Goal: Task Accomplishment & Management: Manage account settings

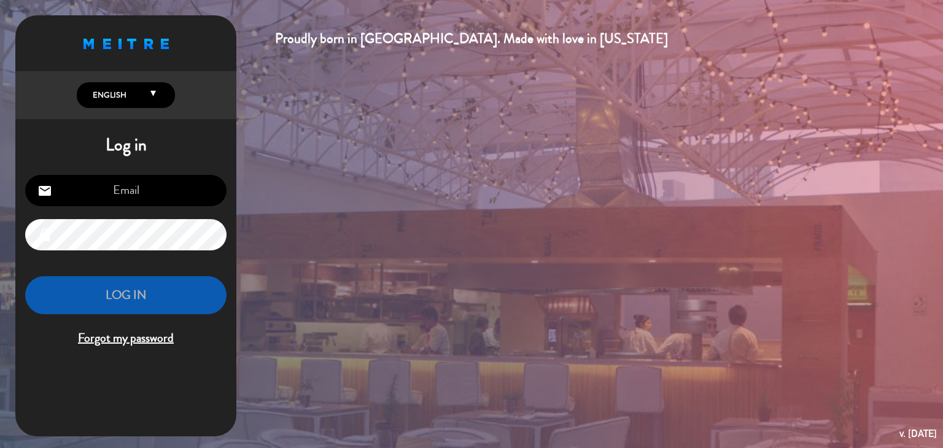
click at [152, 187] on input "email" at bounding box center [125, 190] width 201 height 31
type input "[EMAIL_ADDRESS][DOMAIN_NAME]"
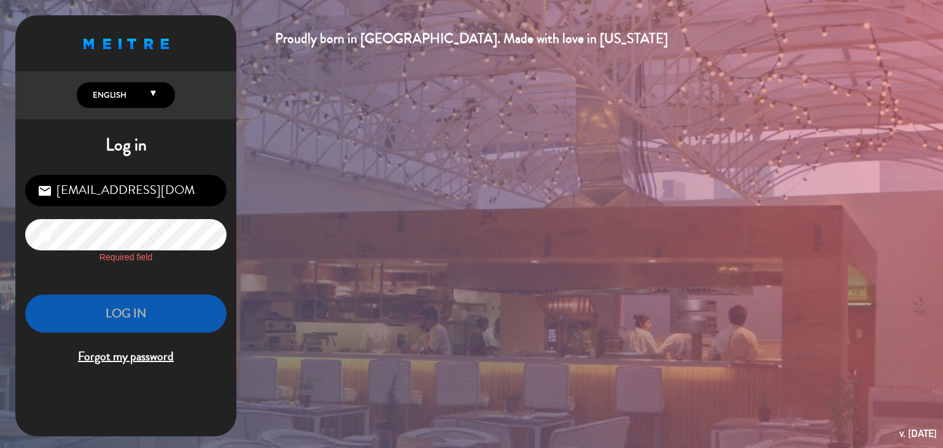
click at [155, 90] on icon at bounding box center [153, 97] width 6 height 16
click at [132, 125] on div "Proudly born in [GEOGRAPHIC_DATA]. Made with love in [US_STATE] English Español…" at bounding box center [125, 196] width 221 height 362
click at [141, 358] on span "Olvidé mi contraseña" at bounding box center [125, 357] width 201 height 20
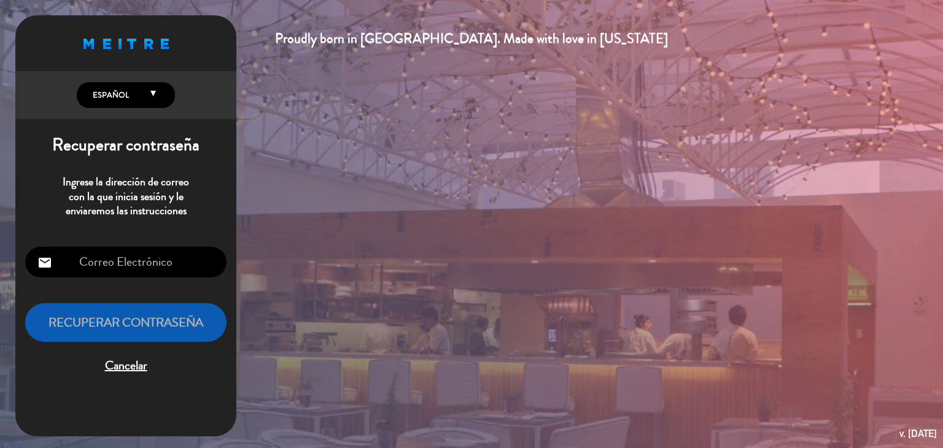
click at [153, 271] on input "email" at bounding box center [125, 262] width 201 height 31
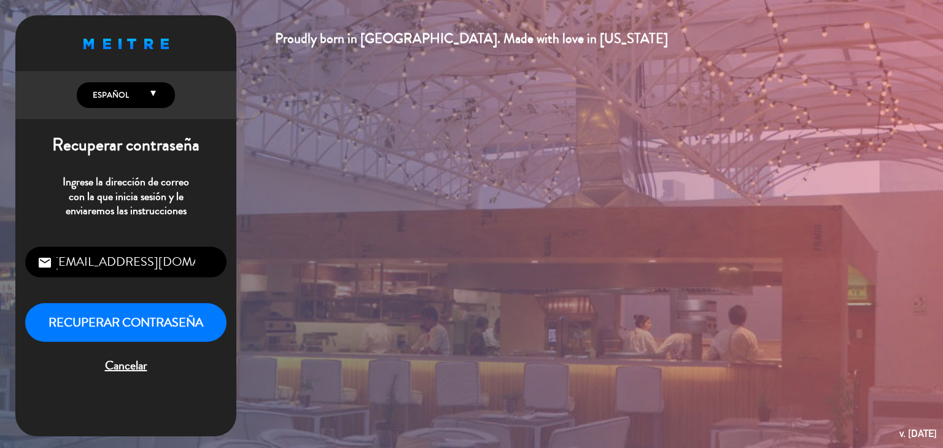
scroll to position [0, 8]
type input "[EMAIL_ADDRESS][DOMAIN_NAME]"
click at [135, 322] on button "Recuperar contraseña" at bounding box center [125, 322] width 201 height 39
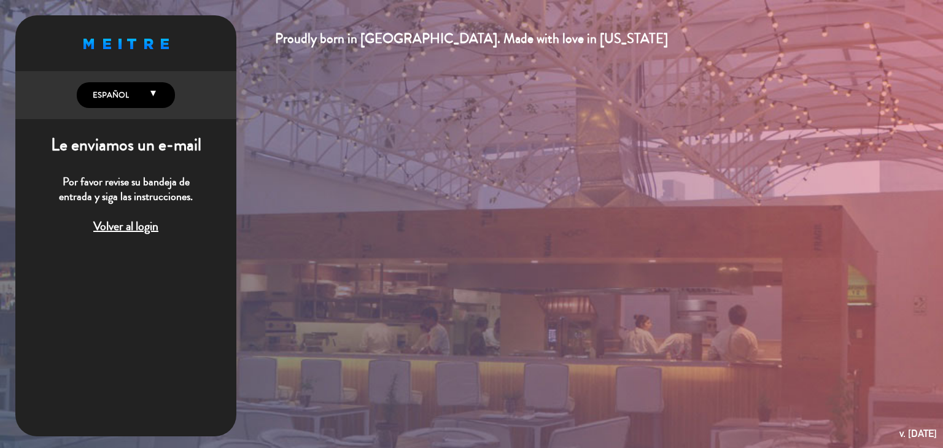
click at [140, 226] on span "Volver al login" at bounding box center [125, 227] width 201 height 20
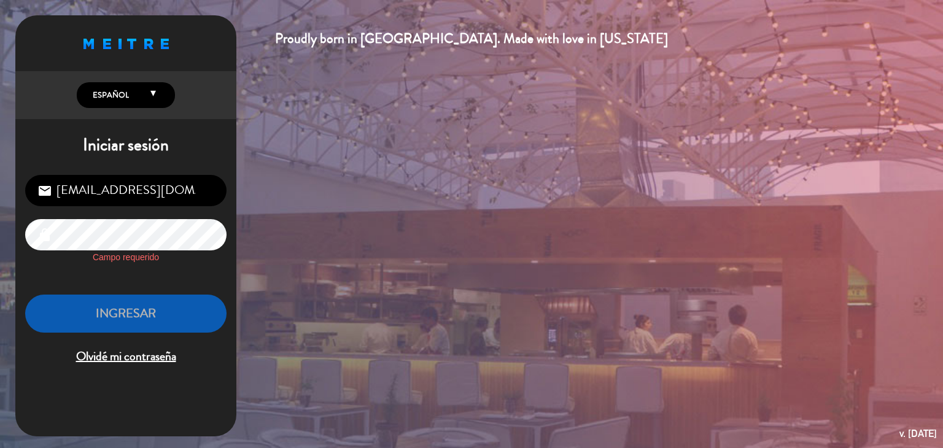
click at [105, 357] on span "Olvidé mi contraseña" at bounding box center [125, 357] width 201 height 20
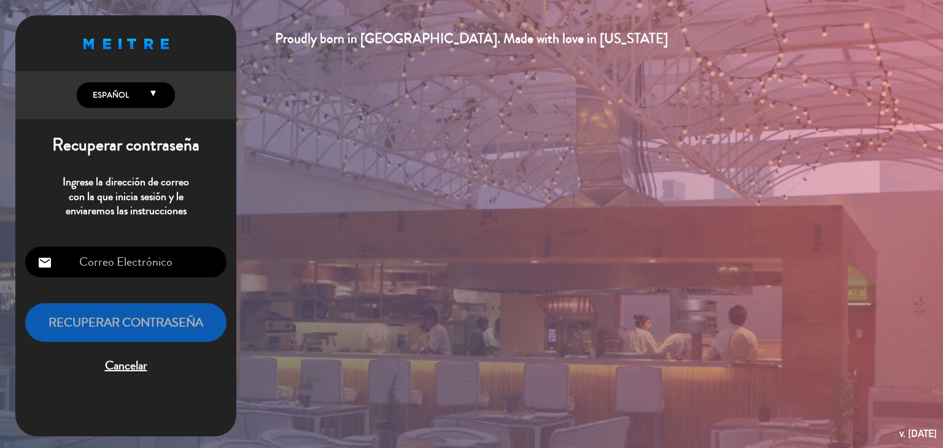
click at [111, 261] on input "email" at bounding box center [125, 262] width 201 height 31
